Goal: Information Seeking & Learning: Learn about a topic

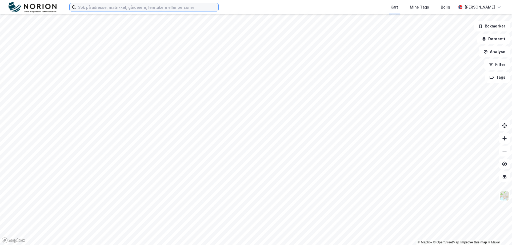
click at [210, 5] on input at bounding box center [147, 7] width 143 height 8
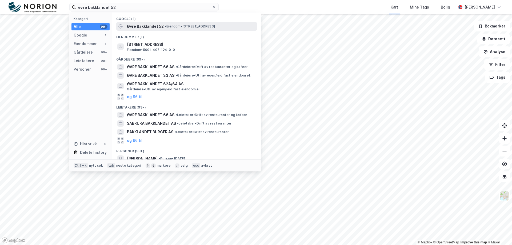
click at [207, 25] on span "• Eiendom • [STREET_ADDRESS]" at bounding box center [190, 26] width 50 height 4
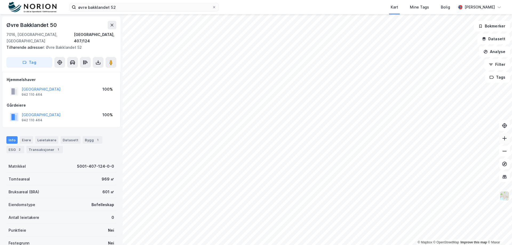
click at [502, 137] on icon at bounding box center [504, 138] width 5 height 5
click at [507, 152] on icon at bounding box center [504, 151] width 5 height 5
click at [504, 138] on icon at bounding box center [505, 138] width 4 height 1
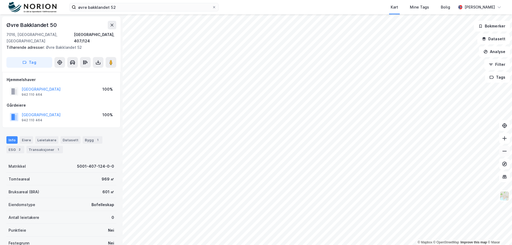
click at [505, 151] on icon at bounding box center [505, 151] width 4 height 1
click at [498, 39] on button "Datasett" at bounding box center [494, 39] width 33 height 11
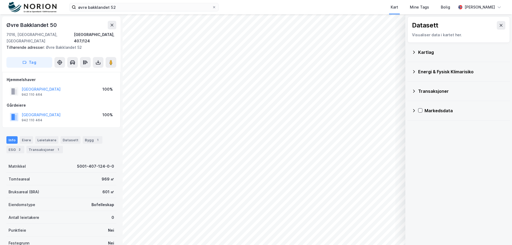
click at [433, 56] on div "Kartlag" at bounding box center [459, 52] width 94 height 13
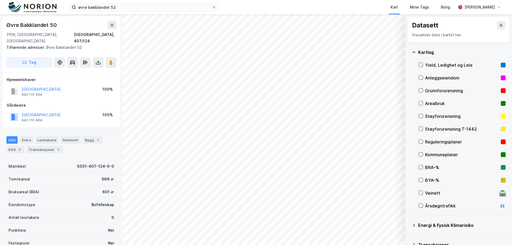
click at [451, 141] on div "Reguleringsplaner" at bounding box center [462, 142] width 74 height 6
click at [421, 154] on icon at bounding box center [421, 155] width 4 height 4
click at [421, 101] on div "Arealbruk" at bounding box center [462, 103] width 87 height 13
click at [421, 102] on icon at bounding box center [421, 103] width 4 height 4
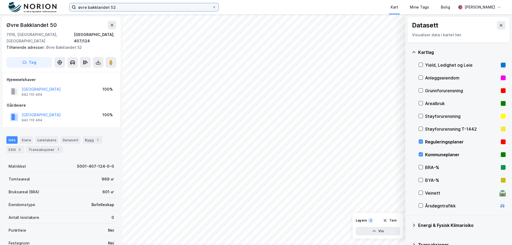
click at [156, 8] on input "øvre bakklandet 52" at bounding box center [144, 7] width 136 height 8
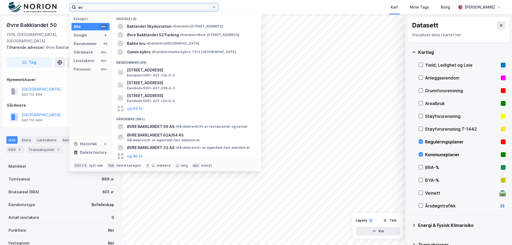
type input "ø"
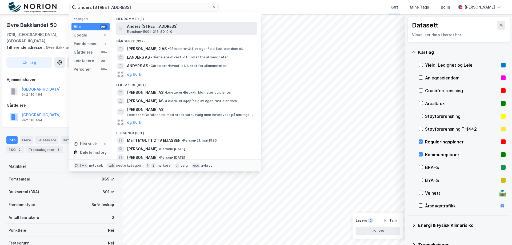
click at [154, 29] on span "Anders [STREET_ADDRESS]" at bounding box center [191, 26] width 128 height 6
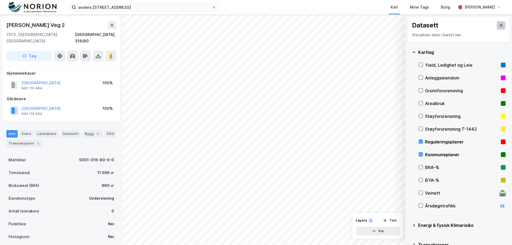
click at [499, 24] on icon at bounding box center [501, 25] width 4 height 4
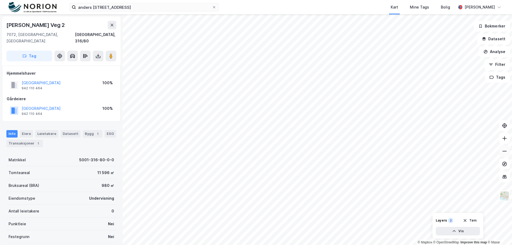
click at [505, 152] on icon at bounding box center [504, 151] width 5 height 5
click at [506, 140] on icon at bounding box center [504, 138] width 5 height 5
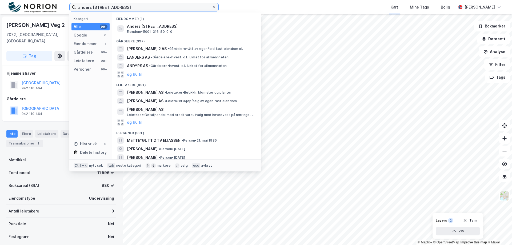
drag, startPoint x: 133, startPoint y: 6, endPoint x: 68, endPoint y: 11, distance: 66.1
click at [68, 11] on div "[PERSON_NAME] 2 Kategori Alle 99+ Google 0 Eiendommer 1 Gårdeiere 99+ Leietaker…" at bounding box center [256, 7] width 512 height 14
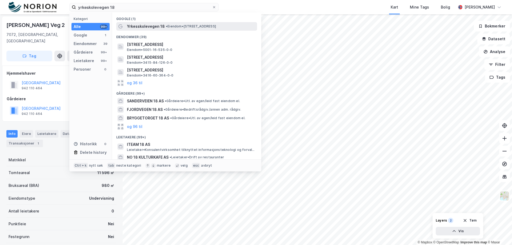
click at [143, 26] on span "Yrkesskolevegen 18" at bounding box center [146, 26] width 38 height 6
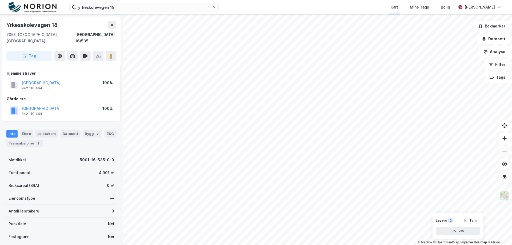
click at [506, 152] on icon at bounding box center [504, 151] width 5 height 5
click at [506, 151] on icon at bounding box center [504, 151] width 5 height 5
click at [505, 138] on icon at bounding box center [504, 138] width 5 height 5
click at [505, 153] on icon at bounding box center [504, 151] width 5 height 5
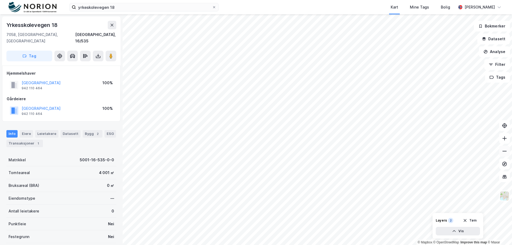
click at [505, 153] on icon at bounding box center [504, 151] width 5 height 5
click at [505, 152] on icon at bounding box center [504, 151] width 5 height 5
click at [504, 140] on icon at bounding box center [504, 138] width 5 height 5
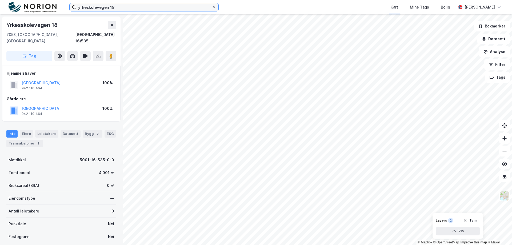
click at [170, 6] on input "yrkeskolevegen 18" at bounding box center [144, 7] width 136 height 8
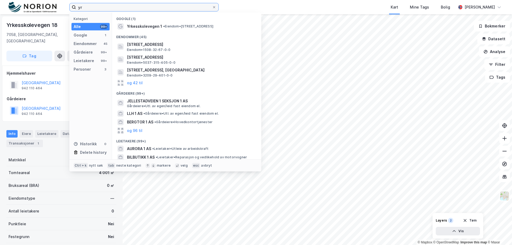
type input "y"
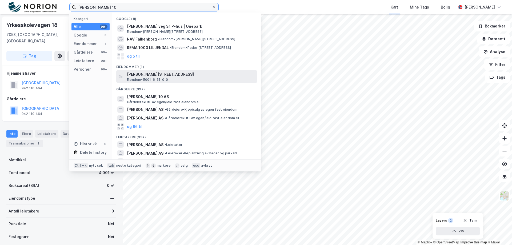
type input "[PERSON_NAME] 10"
click at [151, 76] on span "[PERSON_NAME][STREET_ADDRESS]" at bounding box center [191, 74] width 128 height 6
